Goal: Use online tool/utility: Utilize a website feature to perform a specific function

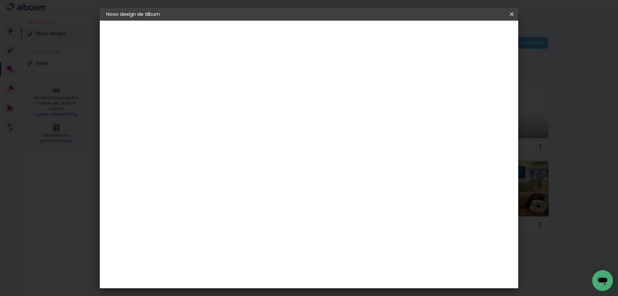
scroll to position [43, 0]
click at [279, 222] on span "30 × 30 cm" at bounding box center [267, 230] width 24 height 17
click at [0, 0] on slot "Avançar" at bounding box center [0, 0] width 0 height 0
click at [478, 37] on paper-button "Iniciar design" at bounding box center [457, 34] width 42 height 11
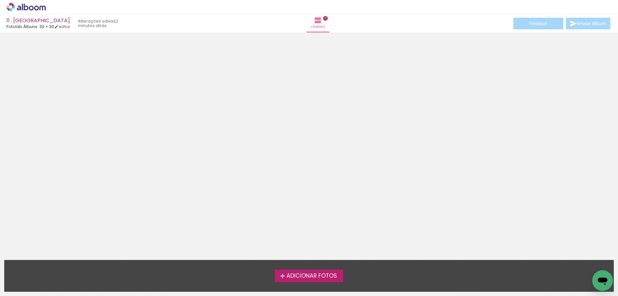
click at [323, 274] on span "Adicionar Fotos" at bounding box center [312, 276] width 51 height 6
click at [0, 0] on input "file" at bounding box center [0, 0] width 0 height 0
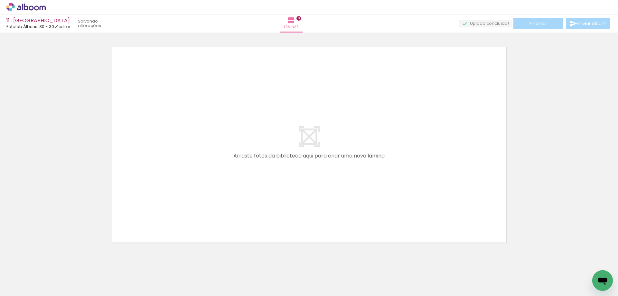
scroll to position [8, 0]
